Goal: Find specific page/section: Find specific page/section

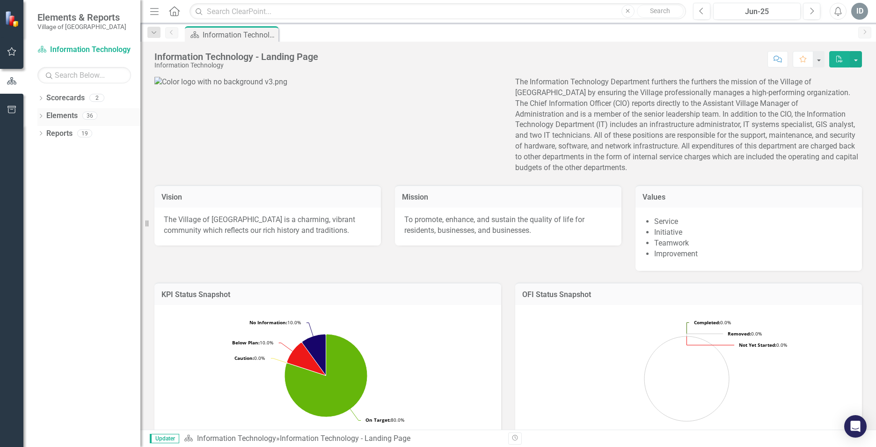
click at [50, 116] on link "Elements" at bounding box center [61, 115] width 31 height 11
click at [44, 116] on div "Dropdown Elements 36" at bounding box center [88, 117] width 103 height 18
click at [74, 117] on link "Elements" at bounding box center [61, 115] width 31 height 11
click at [42, 117] on icon "Dropdown" at bounding box center [40, 116] width 7 height 5
click at [45, 150] on icon "Dropdown" at bounding box center [45, 151] width 7 height 5
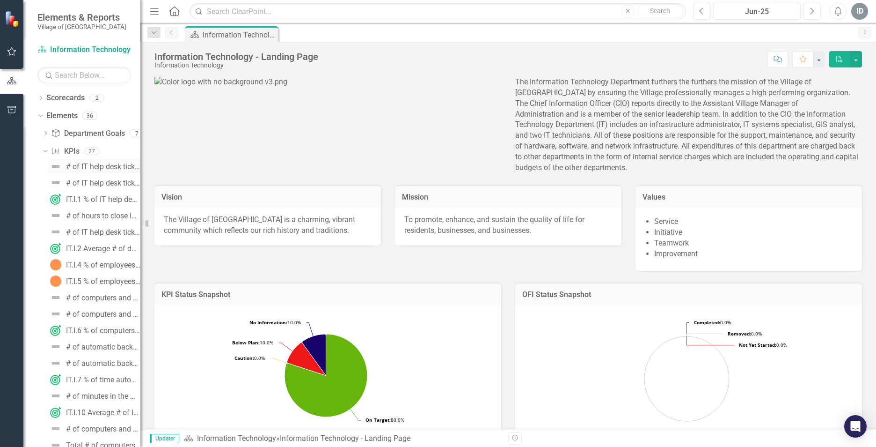
click at [99, 169] on div "# of IT help desk tickets closed [DATE]" at bounding box center [103, 166] width 74 height 8
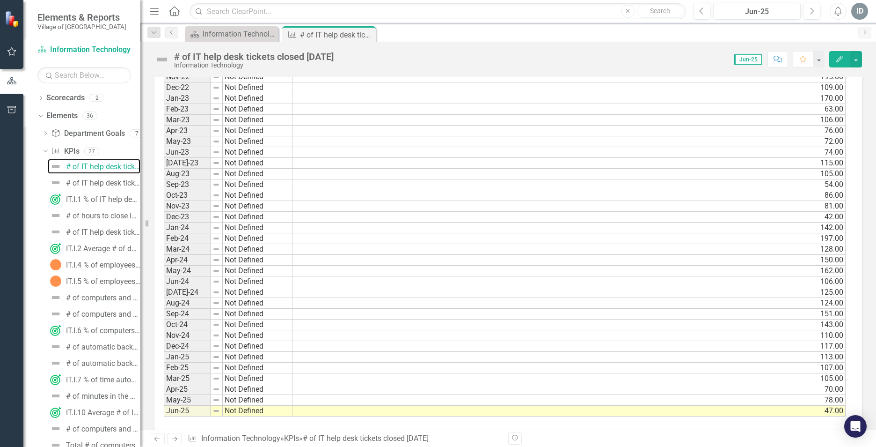
scroll to position [872, 0]
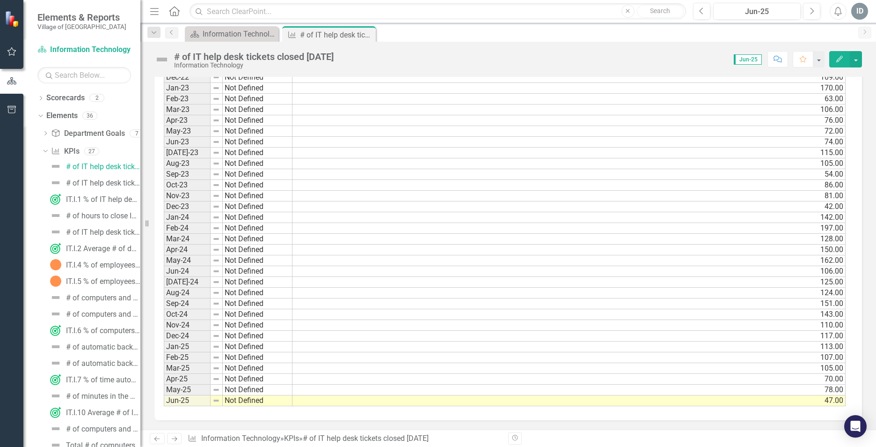
click at [743, 60] on span "Jun-25" at bounding box center [748, 59] width 28 height 10
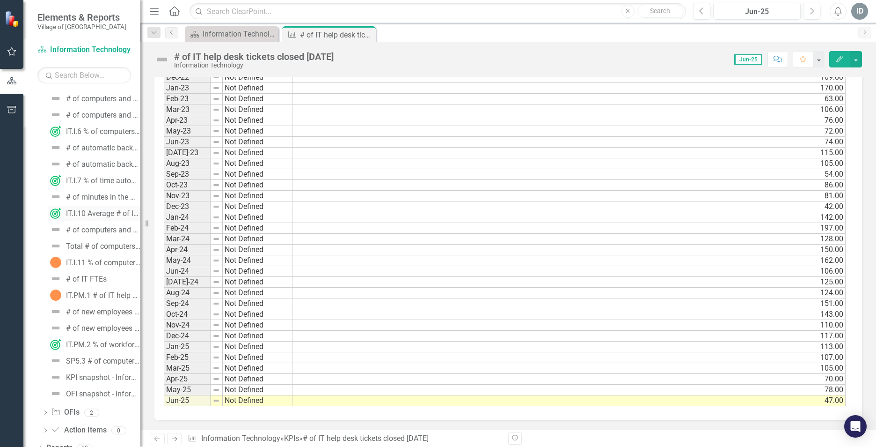
scroll to position [210, 0]
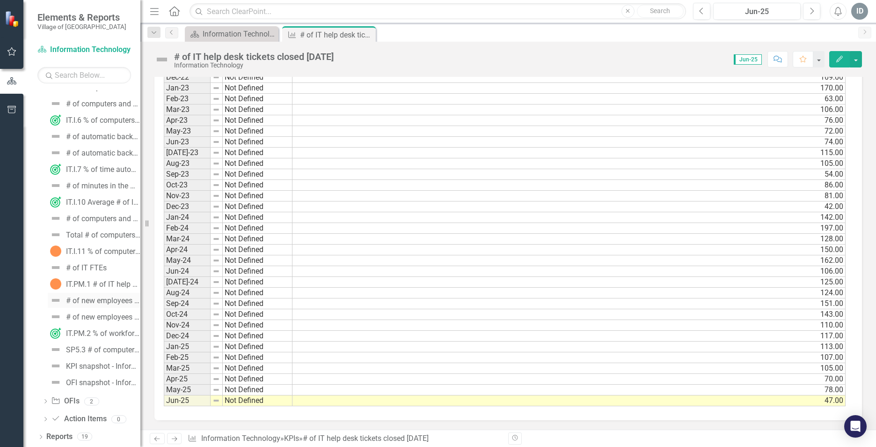
click at [108, 302] on div "# of new employees who participate in IT orientation" at bounding box center [103, 300] width 74 height 8
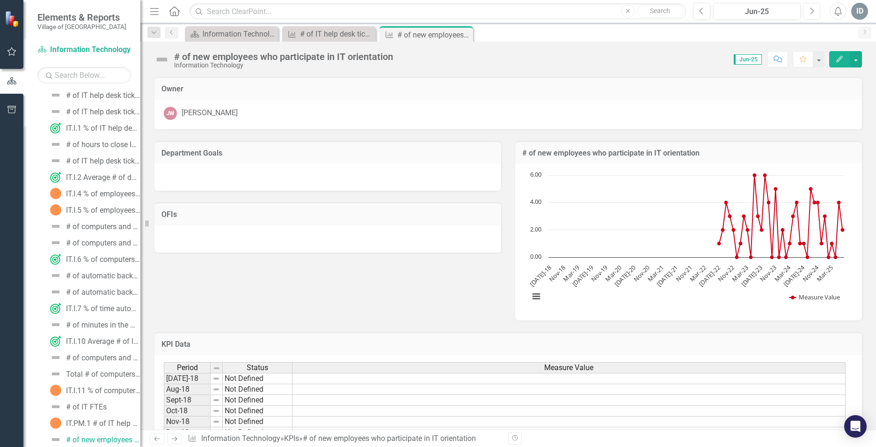
click at [816, 10] on button "Next" at bounding box center [811, 11] width 17 height 17
